Goal: Information Seeking & Learning: Learn about a topic

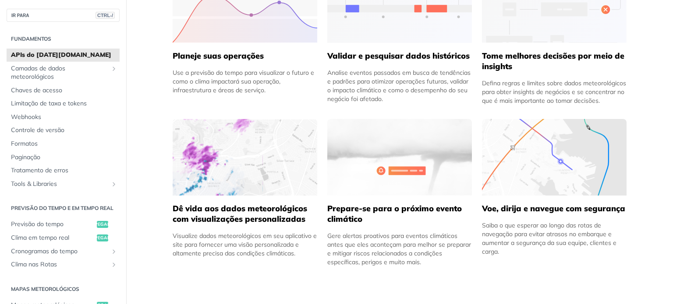
scroll to position [482, 0]
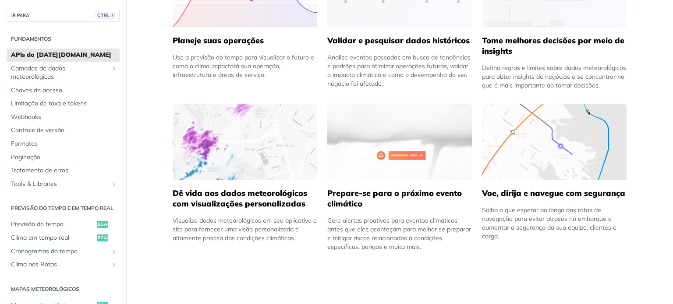
click at [231, 193] on font "Dê vida aos dados meteorológicos com visualizações personalizadas" at bounding box center [240, 198] width 134 height 21
click at [240, 157] on img at bounding box center [245, 142] width 145 height 77
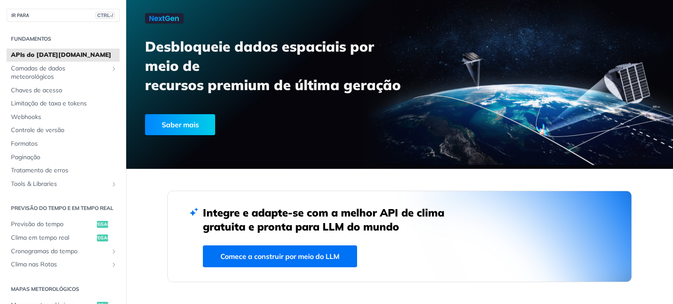
scroll to position [0, 0]
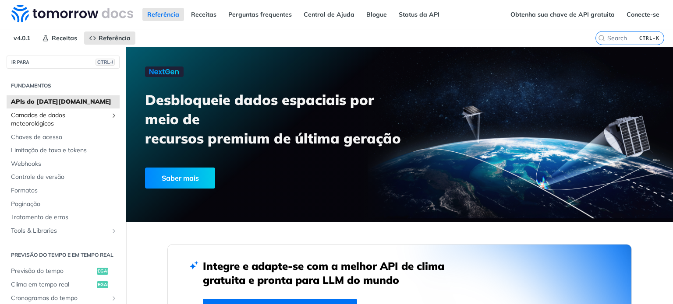
click at [39, 119] on font "Camadas de dados meteorológicos" at bounding box center [38, 119] width 54 height 17
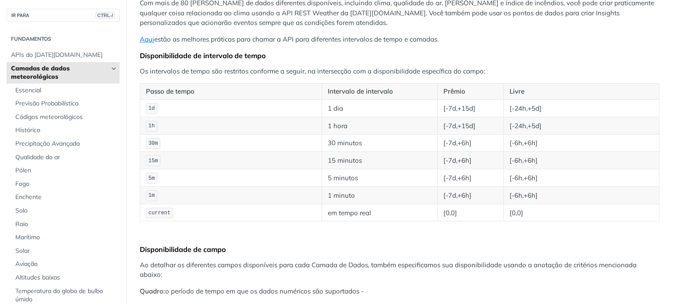
scroll to position [88, 0]
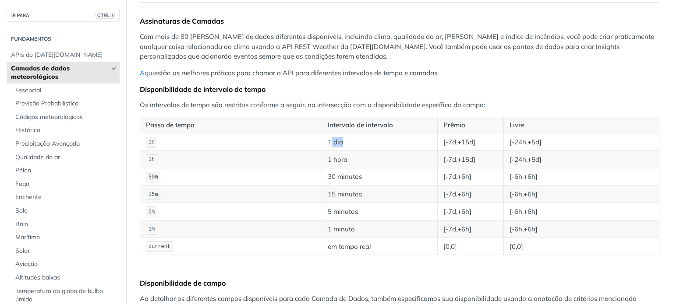
drag, startPoint x: 328, startPoint y: 141, endPoint x: 358, endPoint y: 150, distance: 31.9
click at [349, 144] on td "1 dia" at bounding box center [379, 142] width 116 height 18
click at [346, 234] on td "1 minuto" at bounding box center [379, 229] width 116 height 18
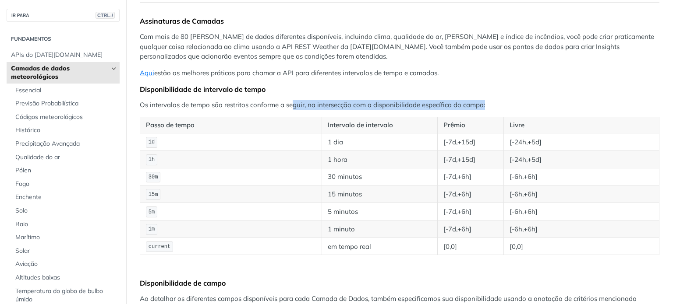
drag, startPoint x: 296, startPoint y: 103, endPoint x: 510, endPoint y: 102, distance: 214.2
click at [510, 102] on p "Os intervalos de tempo são restritos conforme a seguir, na intersecção com a di…" at bounding box center [399, 105] width 519 height 10
click at [512, 101] on p "Os intervalos de tempo são restritos conforme a seguir, na intersecção com a di…" at bounding box center [399, 105] width 519 height 10
drag, startPoint x: 318, startPoint y: 69, endPoint x: 312, endPoint y: 70, distance: 6.6
click at [319, 69] on font "estão as melhores práticas para chamar a API para diferentes intervalos de temp…" at bounding box center [296, 73] width 284 height 8
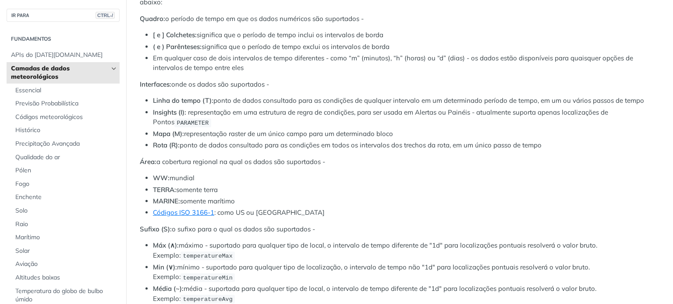
scroll to position [438, 0]
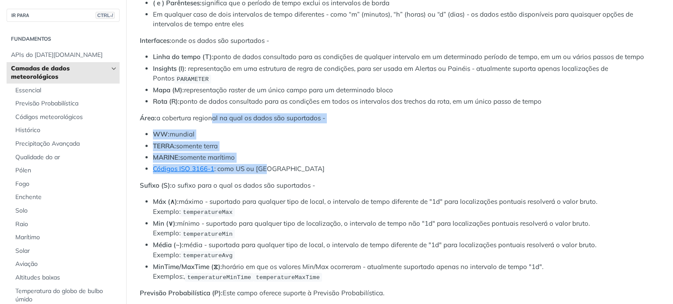
drag, startPoint x: 208, startPoint y: 115, endPoint x: 303, endPoint y: 166, distance: 107.0
click at [293, 169] on div "Assinaturas de Camadas Com mais de 80 [PERSON_NAME] de dados diferentes disponí…" at bounding box center [399, 246] width 519 height 1160
click at [330, 164] on li "Códigos ISO 3166-1 : como US ou [GEOGRAPHIC_DATA]" at bounding box center [406, 169] width 506 height 10
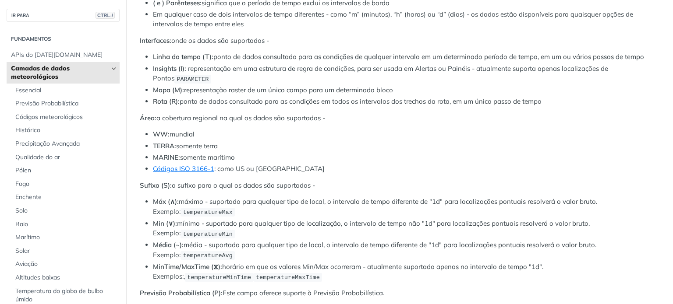
drag, startPoint x: 246, startPoint y: 52, endPoint x: 545, endPoint y: 94, distance: 302.1
click at [545, 94] on ul "Linha do tempo (T): ponto de dados consultado para as condições de qualquer int…" at bounding box center [399, 79] width 519 height 55
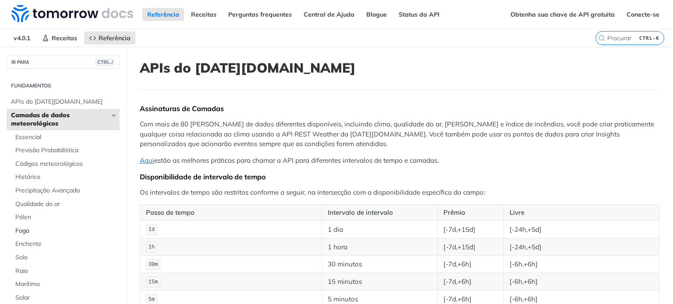
scroll to position [44, 0]
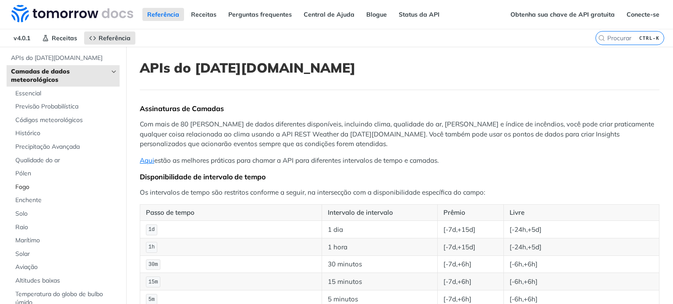
click at [18, 185] on font "Fogo" at bounding box center [22, 187] width 14 height 8
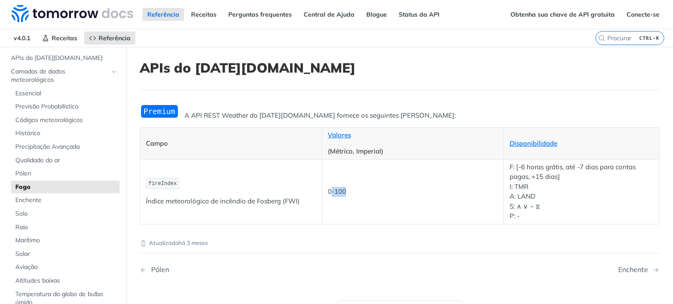
drag, startPoint x: 340, startPoint y: 191, endPoint x: 389, endPoint y: 182, distance: 49.8
click at [387, 183] on td "0-100" at bounding box center [412, 191] width 182 height 65
click at [524, 196] on font "A: LAND" at bounding box center [522, 196] width 26 height 8
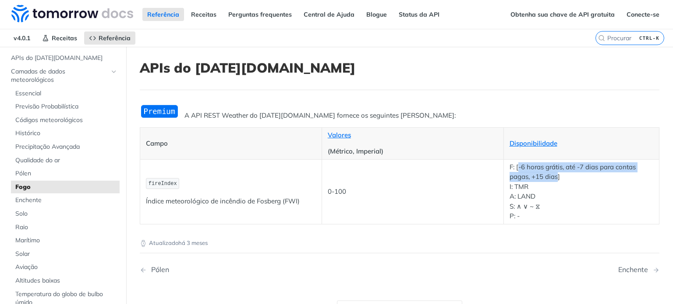
drag, startPoint x: 520, startPoint y: 168, endPoint x: 554, endPoint y: 176, distance: 34.4
click at [554, 176] on font "F: [-6 horas grátis, até -7 dias para contas pagas, +15 dias]" at bounding box center [572, 172] width 126 height 18
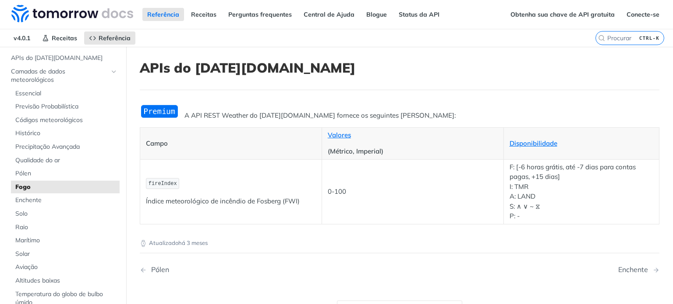
click at [556, 178] on p "F: [-6 horas grátis, até -7 [PERSON_NAME] para contas pagas, +15 [PERSON_NAME]]…" at bounding box center [581, 191] width 144 height 59
click at [517, 215] on p "F: [-6 horas grátis, até -7 [PERSON_NAME] para contas pagas, +15 [PERSON_NAME]]…" at bounding box center [581, 191] width 144 height 59
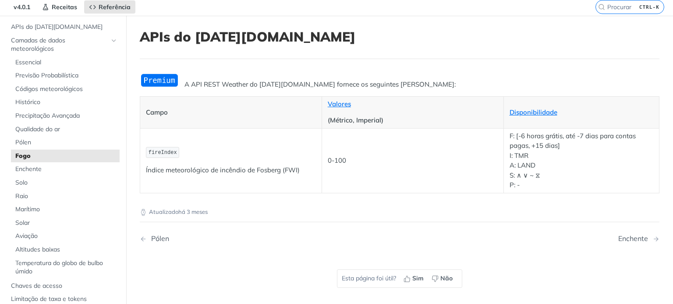
scroll to position [44, 0]
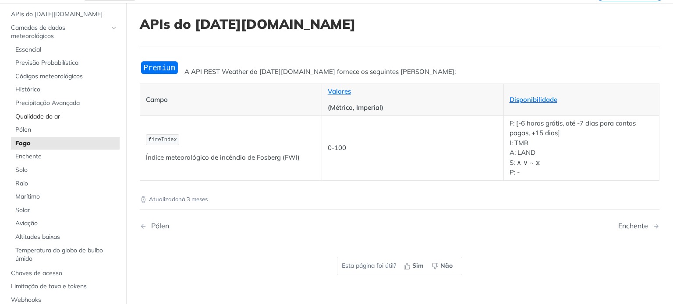
click at [52, 119] on font "Qualidade do ar" at bounding box center [37, 117] width 45 height 8
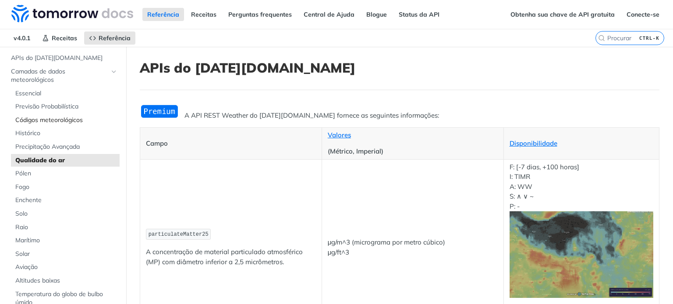
click at [41, 119] on font "Códigos meteorológicos" at bounding box center [48, 120] width 67 height 8
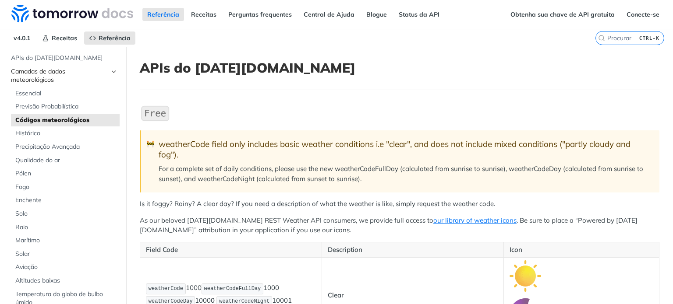
click at [42, 74] on font "Camadas de dados meteorológicos" at bounding box center [38, 75] width 54 height 17
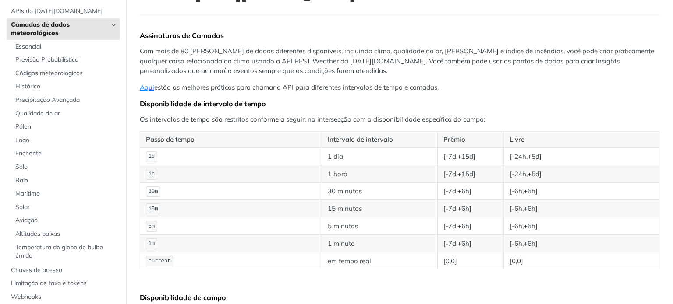
scroll to position [88, 0]
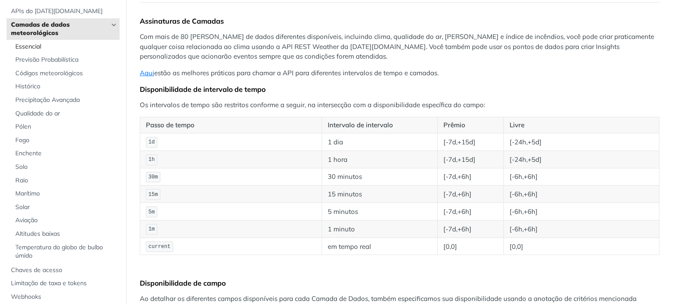
click at [26, 45] on font "Essencial" at bounding box center [28, 46] width 26 height 8
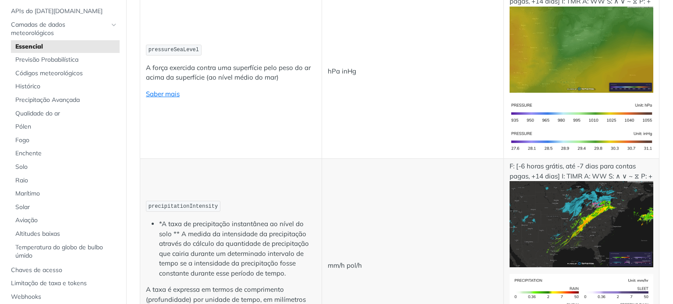
scroll to position [701, 0]
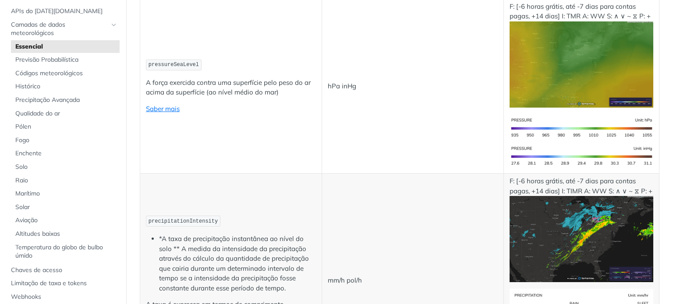
drag, startPoint x: 527, startPoint y: 71, endPoint x: 592, endPoint y: 78, distance: 65.1
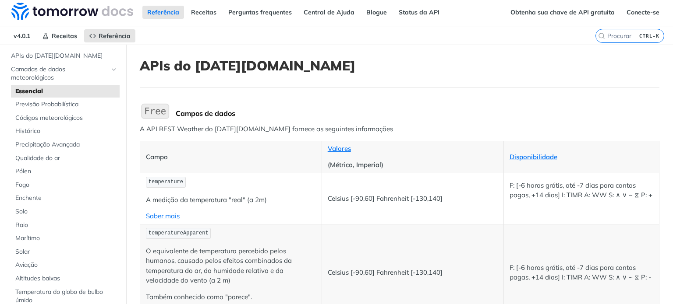
scroll to position [0, 0]
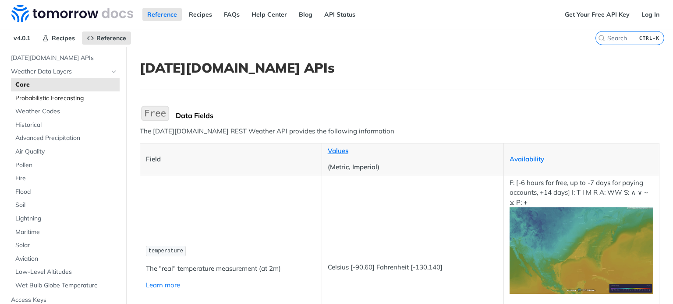
click at [42, 96] on span "Probabilistic Forecasting" at bounding box center [66, 98] width 102 height 9
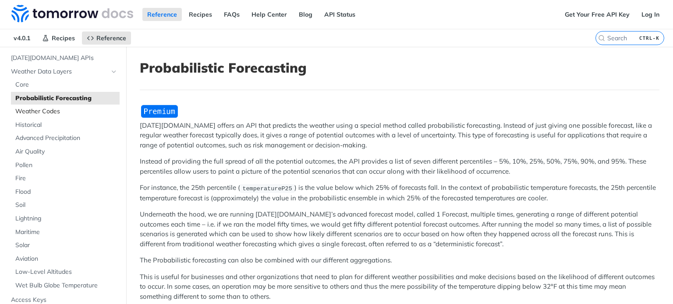
drag, startPoint x: 36, startPoint y: 112, endPoint x: 65, endPoint y: 108, distance: 28.7
click at [36, 113] on span "Weather Codes" at bounding box center [66, 111] width 102 height 9
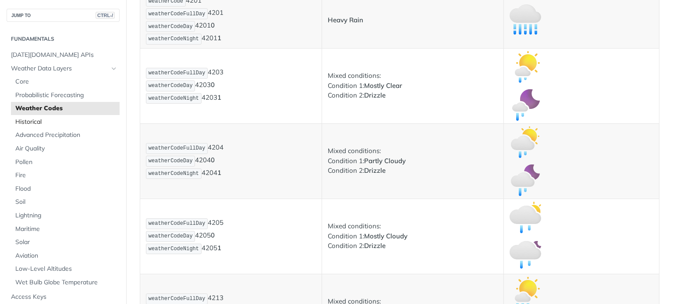
click at [27, 121] on span "Historical" at bounding box center [66, 122] width 102 height 9
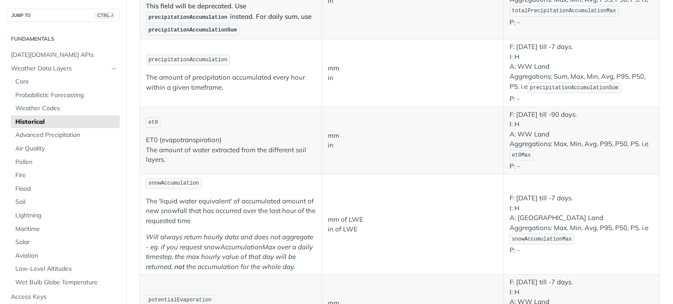
scroll to position [963, 0]
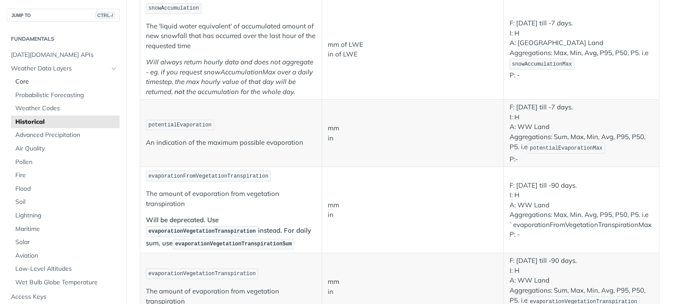
click at [50, 83] on span "Core" at bounding box center [66, 82] width 102 height 9
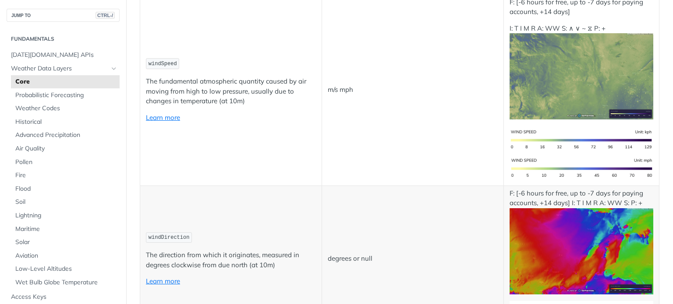
scroll to position [569, 0]
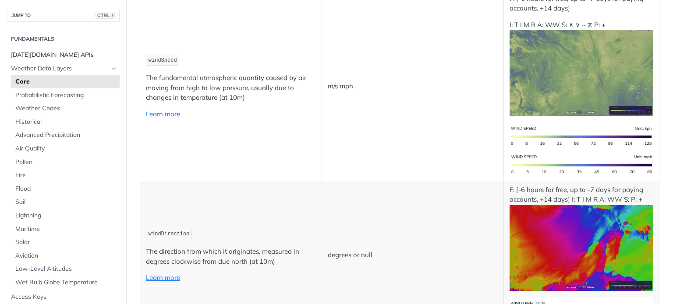
click at [53, 54] on span "[DATE][DOMAIN_NAME] APIs" at bounding box center [64, 55] width 106 height 9
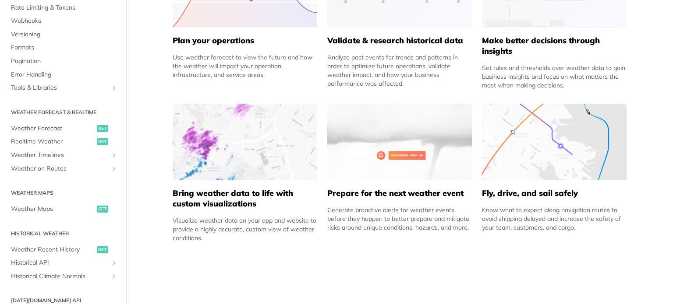
scroll to position [44, 0]
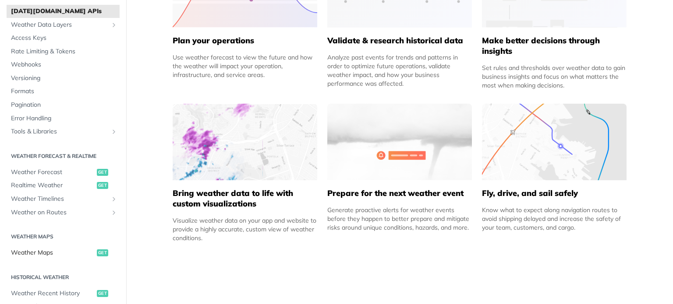
click at [40, 254] on span "Weather Maps" at bounding box center [53, 253] width 84 height 9
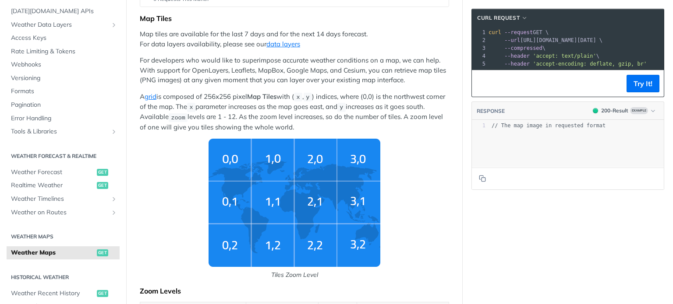
scroll to position [175, 0]
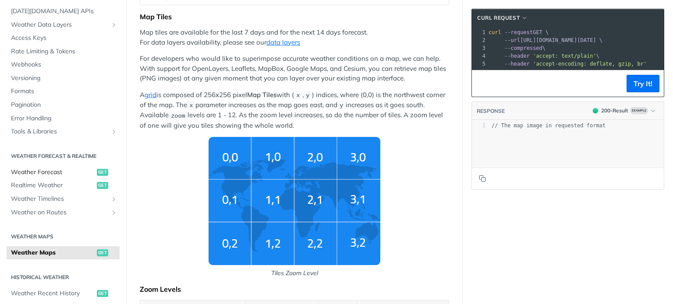
click at [49, 175] on span "Weather Forecast" at bounding box center [53, 172] width 84 height 9
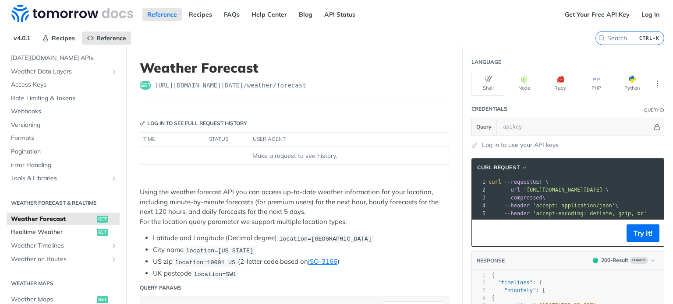
click at [40, 236] on span "Realtime Weather" at bounding box center [53, 232] width 84 height 9
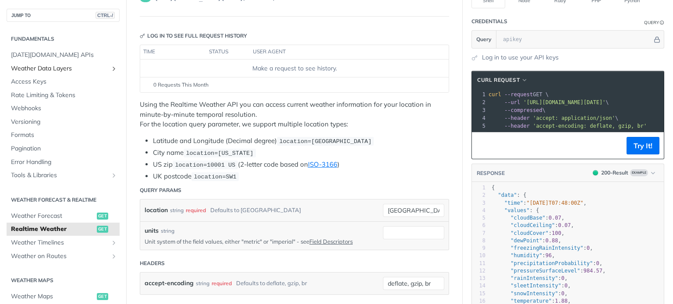
click at [38, 67] on span "Weather Data Layers" at bounding box center [59, 68] width 97 height 9
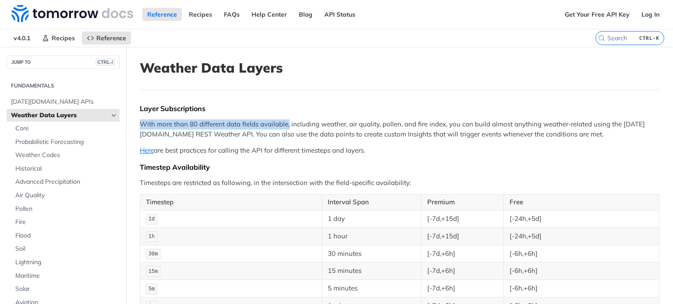
drag, startPoint x: 151, startPoint y: 123, endPoint x: 288, endPoint y: 122, distance: 137.5
click at [288, 122] on p "With more than 80 different data fields available, including weather, air quali…" at bounding box center [399, 130] width 519 height 20
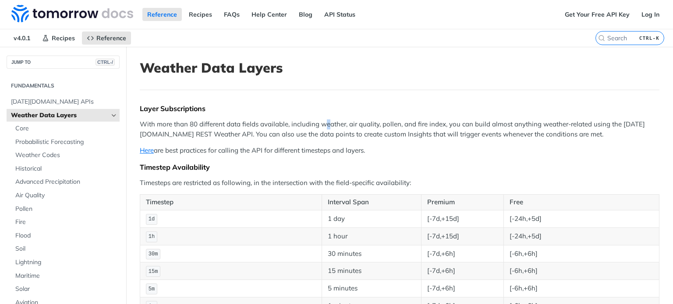
drag, startPoint x: 326, startPoint y: 121, endPoint x: 337, endPoint y: 124, distance: 10.8
click at [329, 122] on p "With more than 80 different data fields available, including weather, air quali…" at bounding box center [399, 130] width 519 height 20
drag, startPoint x: 398, startPoint y: 128, endPoint x: 404, endPoint y: 127, distance: 6.2
click at [404, 127] on p "With more than 80 different data fields available, including weather, air quali…" at bounding box center [399, 130] width 519 height 20
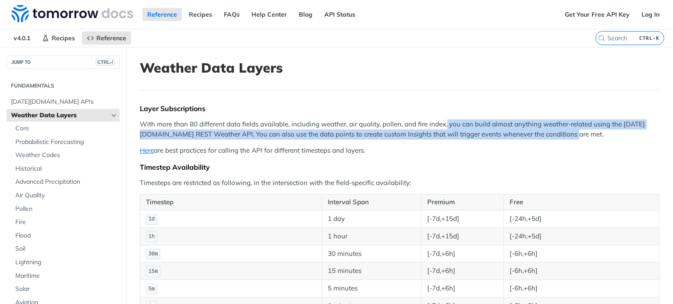
drag, startPoint x: 445, startPoint y: 120, endPoint x: 310, endPoint y: 116, distance: 135.4
click at [594, 133] on p "With more than 80 different data fields available, including weather, air quali…" at bounding box center [399, 130] width 519 height 20
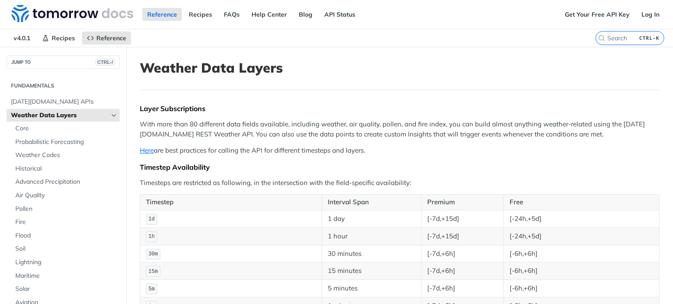
click at [197, 154] on p "Here are best practices for calling the API for different timesteps and layers." at bounding box center [399, 151] width 519 height 10
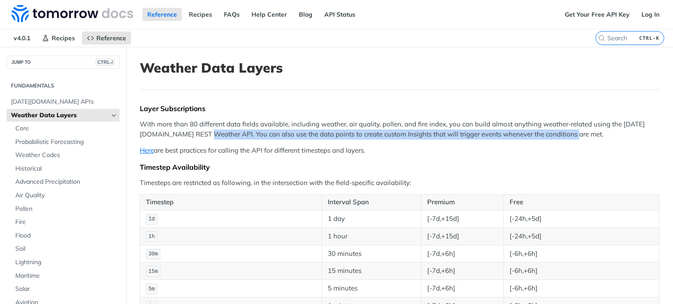
drag, startPoint x: 226, startPoint y: 131, endPoint x: 587, endPoint y: 137, distance: 361.3
click at [587, 137] on p "With more than 80 different data fields available, including weather, air quali…" at bounding box center [399, 130] width 519 height 20
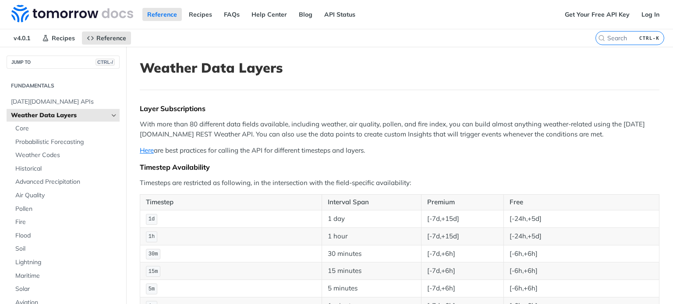
drag, startPoint x: 194, startPoint y: 154, endPoint x: 199, endPoint y: 155, distance: 4.6
drag, startPoint x: 314, startPoint y: 165, endPoint x: 325, endPoint y: 162, distance: 10.8
click at [321, 163] on div "Timestep Availability" at bounding box center [399, 167] width 519 height 9
drag, startPoint x: 375, startPoint y: 150, endPoint x: 141, endPoint y: 116, distance: 236.3
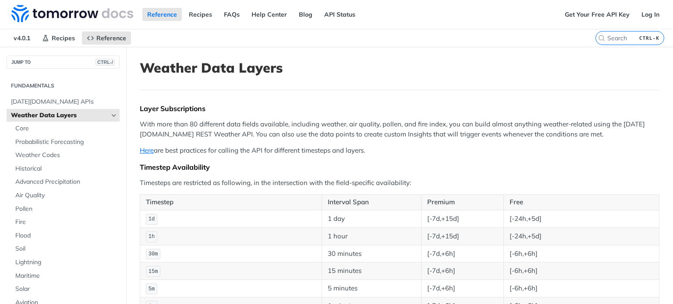
drag, startPoint x: 317, startPoint y: 155, endPoint x: 316, endPoint y: 161, distance: 6.3
drag, startPoint x: 310, startPoint y: 171, endPoint x: 330, endPoint y: 170, distance: 19.8
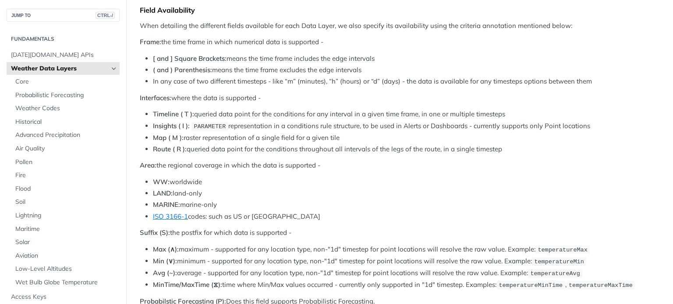
scroll to position [394, 0]
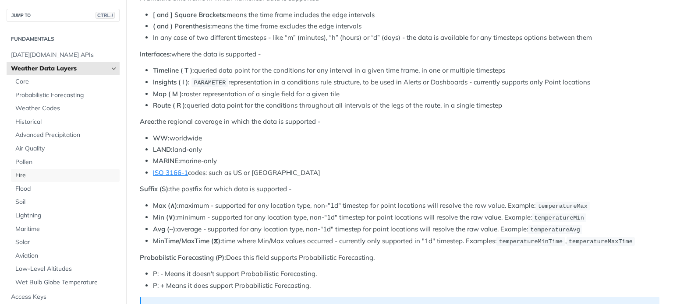
click at [21, 178] on span "Fire" at bounding box center [66, 175] width 102 height 9
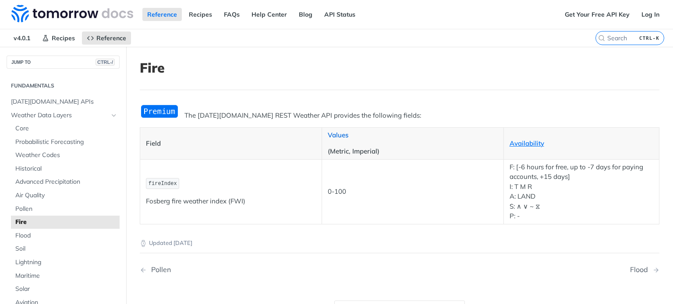
click at [338, 133] on link "Values" at bounding box center [338, 135] width 21 height 8
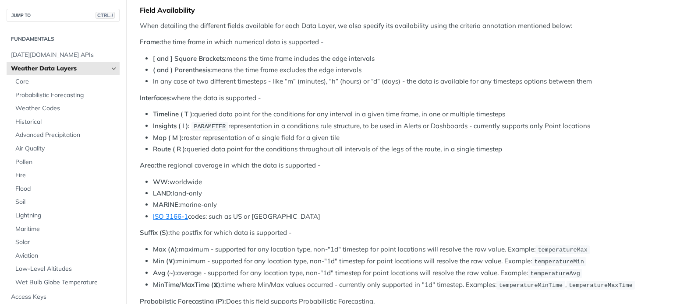
scroll to position [263, 0]
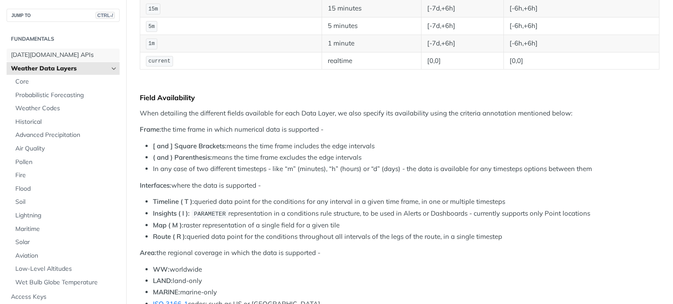
drag, startPoint x: 42, startPoint y: 55, endPoint x: 33, endPoint y: 42, distance: 16.2
click at [42, 55] on span "[DATE][DOMAIN_NAME] APIs" at bounding box center [64, 55] width 106 height 9
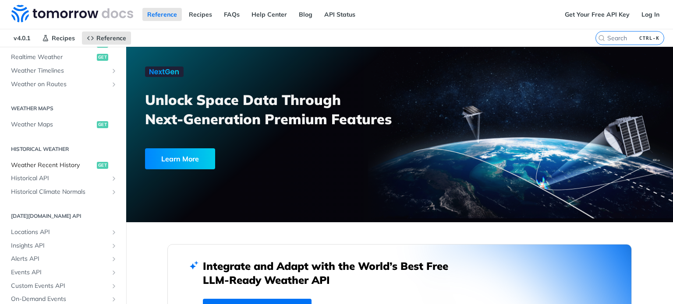
scroll to position [263, 0]
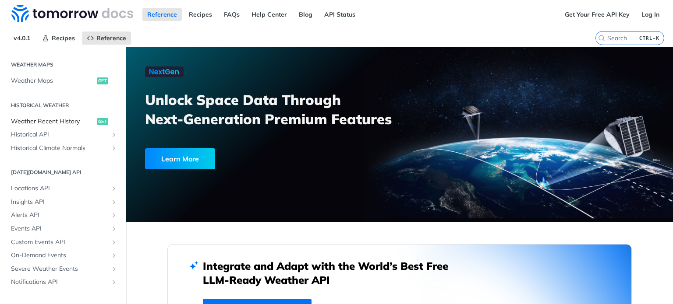
click at [49, 118] on span "Weather Recent History" at bounding box center [53, 121] width 84 height 9
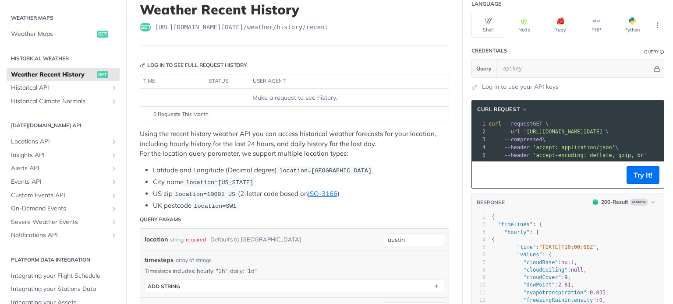
scroll to position [44, 0]
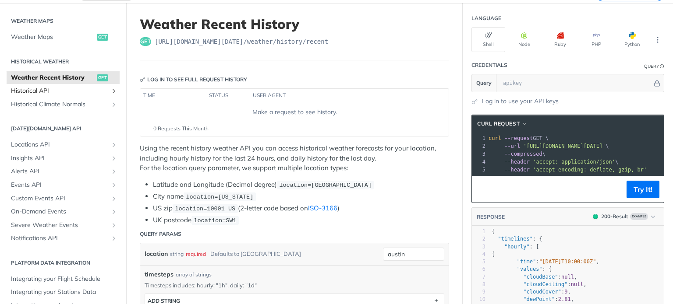
click at [28, 87] on span "Historical API" at bounding box center [59, 91] width 97 height 9
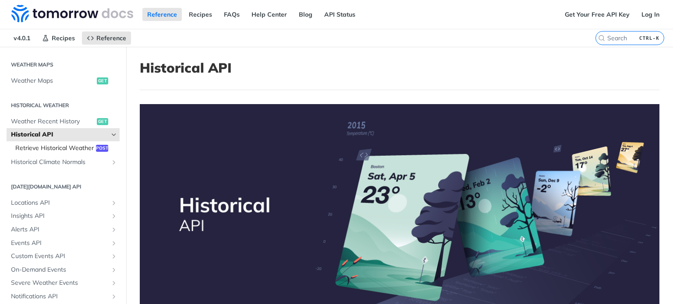
click at [42, 148] on span "Retrieve Historical Weather" at bounding box center [54, 148] width 78 height 9
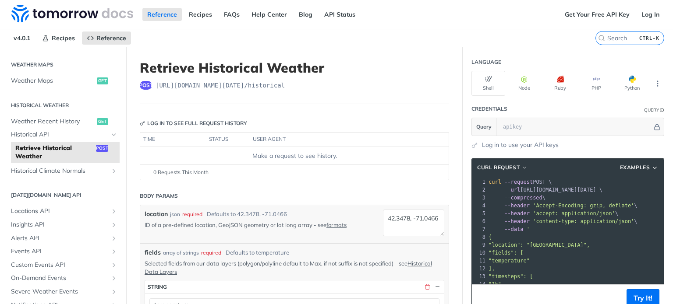
click at [395, 88] on div "post [URL][DOMAIN_NAME][DATE] /historical" at bounding box center [294, 85] width 309 height 9
click at [57, 121] on span "Weather Recent History" at bounding box center [53, 121] width 84 height 9
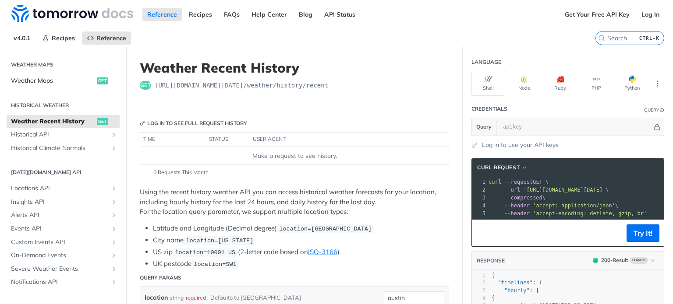
click at [50, 80] on span "Weather Maps" at bounding box center [53, 81] width 84 height 9
